Goal: Task Accomplishment & Management: Manage account settings

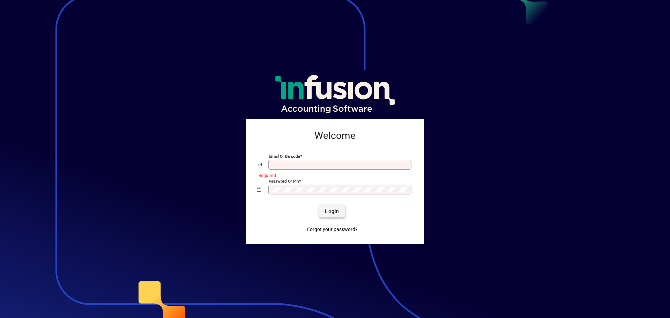
type input "**********"
click at [329, 215] on span "submit" at bounding box center [331, 211] width 25 height 17
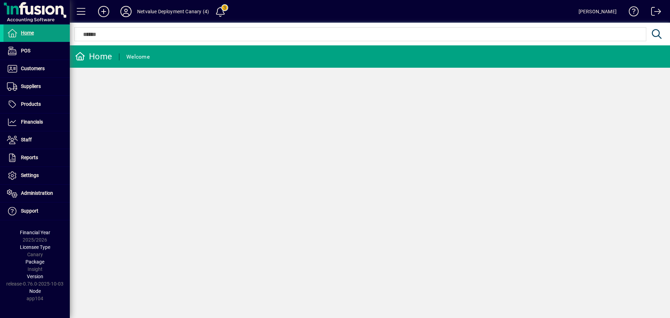
click at [189, 16] on div "Netvalue Deployment Canary (4)" at bounding box center [173, 11] width 72 height 11
click at [191, 10] on div "Netvalue Deployment Canary (4)" at bounding box center [173, 11] width 72 height 11
click at [126, 14] on icon at bounding box center [126, 11] width 14 height 11
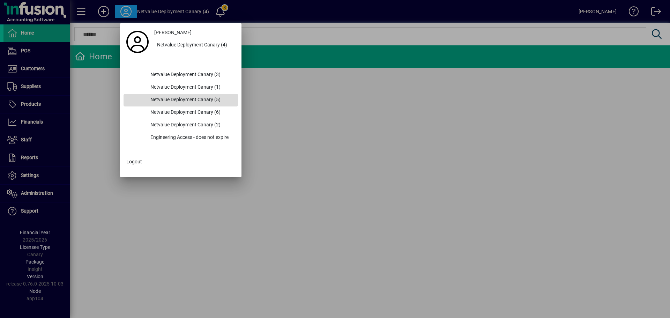
click at [200, 100] on div "Netvalue Deployment Canary (5)" at bounding box center [191, 100] width 93 height 13
